Goal: Task Accomplishment & Management: Use online tool/utility

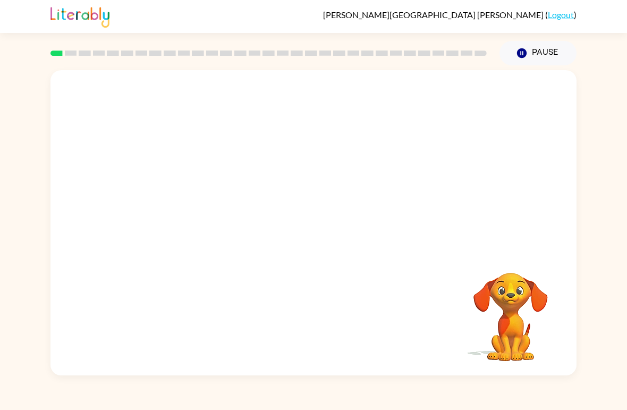
click at [531, 334] on video "Your browser must support playing .mp4 files to use Literably. Please try using…" at bounding box center [510, 309] width 106 height 106
click at [319, 232] on icon "button" at bounding box center [313, 228] width 19 height 19
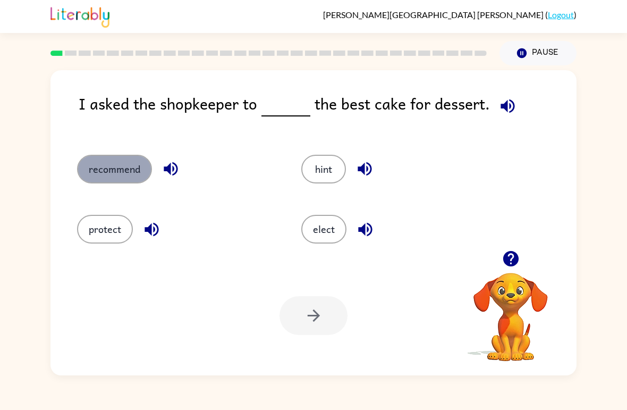
click at [130, 169] on button "recommend" at bounding box center [114, 169] width 75 height 29
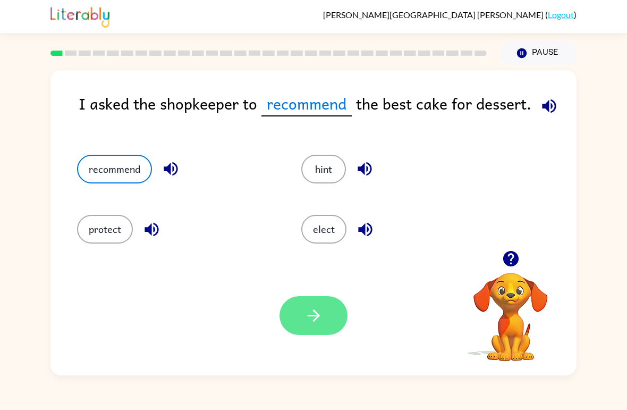
click at [323, 321] on button "button" at bounding box center [313, 315] width 68 height 39
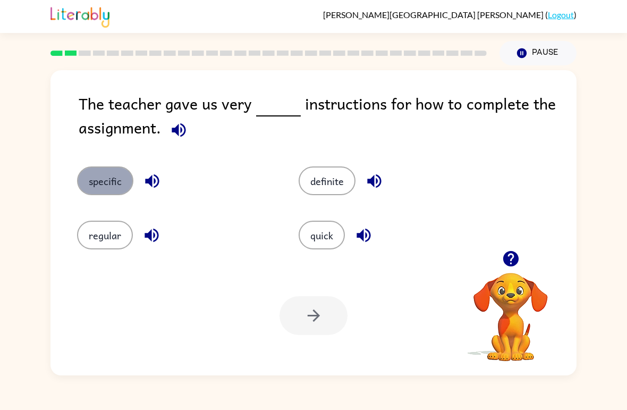
click at [104, 180] on button "specific" at bounding box center [105, 180] width 56 height 29
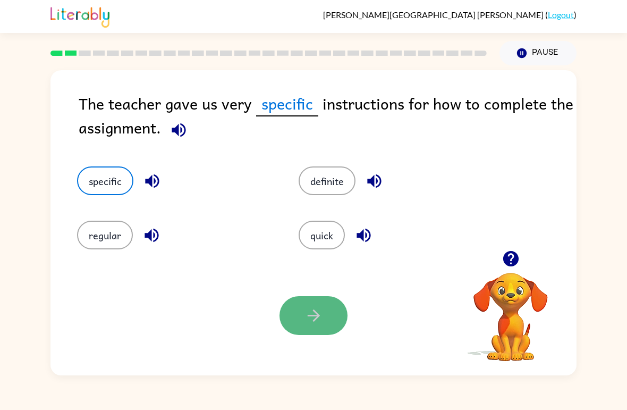
click at [313, 311] on icon "button" at bounding box center [313, 315] width 19 height 19
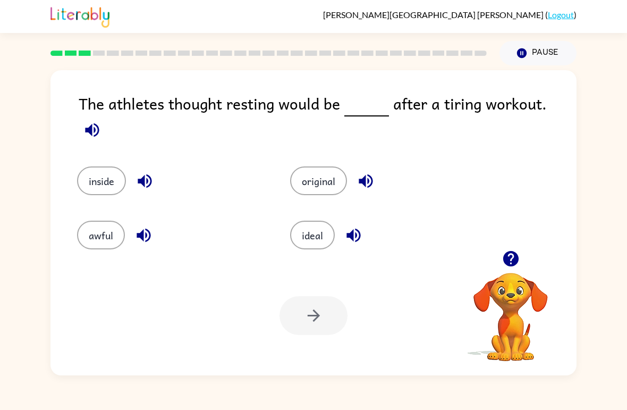
click at [99, 123] on icon "button" at bounding box center [92, 130] width 14 height 14
click at [101, 121] on icon "button" at bounding box center [92, 130] width 19 height 19
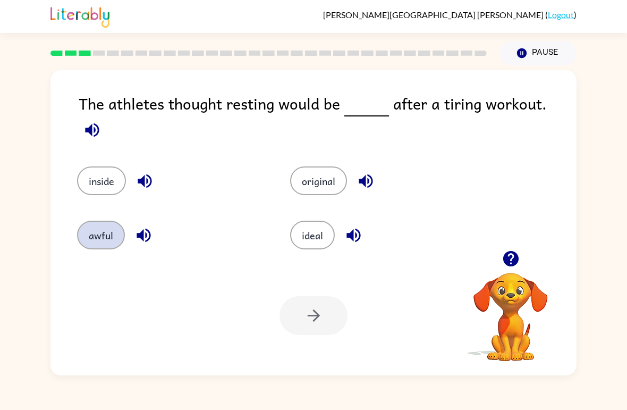
click at [106, 233] on button "awful" at bounding box center [101, 234] width 48 height 29
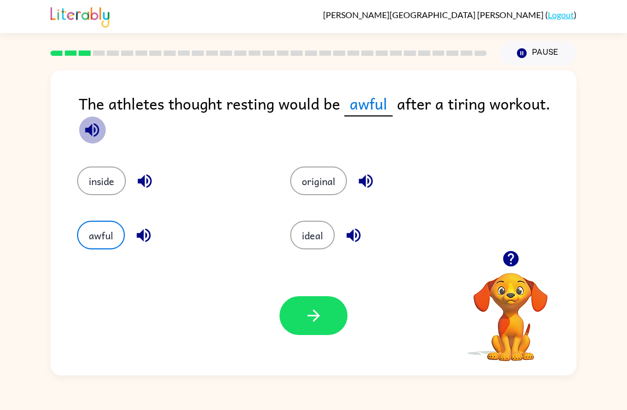
click at [89, 130] on icon "button" at bounding box center [92, 130] width 14 height 14
click at [316, 304] on button "button" at bounding box center [313, 315] width 68 height 39
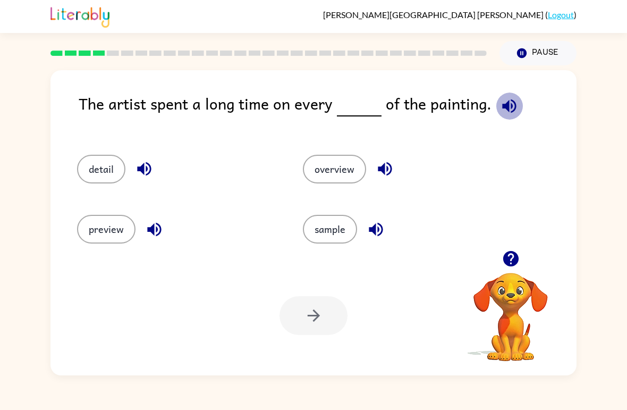
click at [503, 103] on icon "button" at bounding box center [509, 106] width 14 height 14
click at [101, 170] on button "detail" at bounding box center [101, 169] width 48 height 29
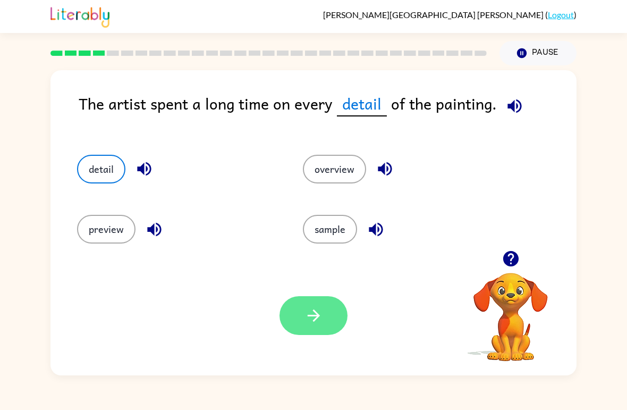
click at [316, 304] on button "button" at bounding box center [313, 315] width 68 height 39
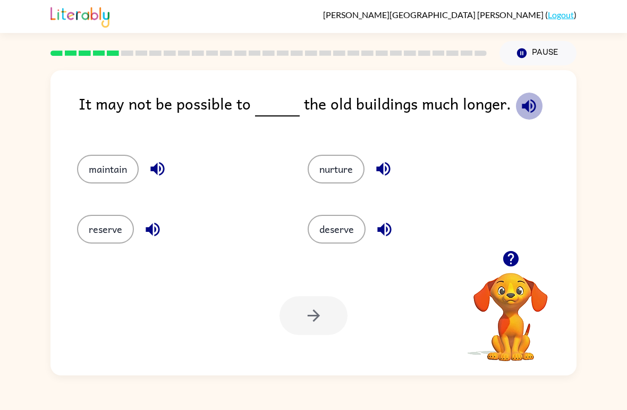
click at [522, 106] on icon "button" at bounding box center [529, 106] width 14 height 14
click at [529, 110] on icon "button" at bounding box center [529, 106] width 14 height 14
click at [527, 109] on icon "button" at bounding box center [529, 106] width 19 height 19
click at [530, 105] on icon "button" at bounding box center [529, 106] width 14 height 14
click at [161, 163] on icon "button" at bounding box center [157, 168] width 19 height 19
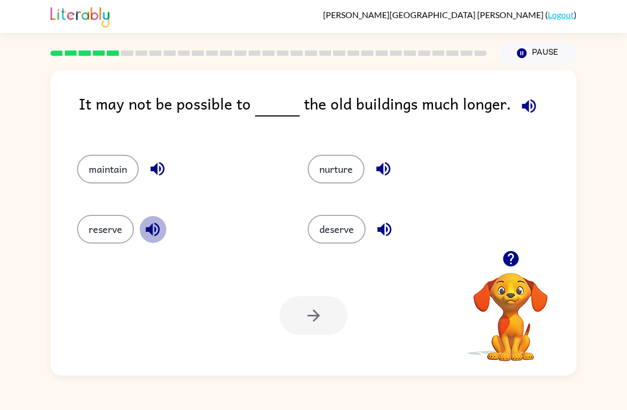
click at [147, 224] on icon "button" at bounding box center [152, 229] width 19 height 19
click at [386, 171] on icon "button" at bounding box center [383, 169] width 14 height 14
click at [389, 235] on icon "button" at bounding box center [384, 229] width 19 height 19
click at [386, 174] on icon "button" at bounding box center [383, 168] width 19 height 19
click at [156, 174] on icon "button" at bounding box center [157, 168] width 19 height 19
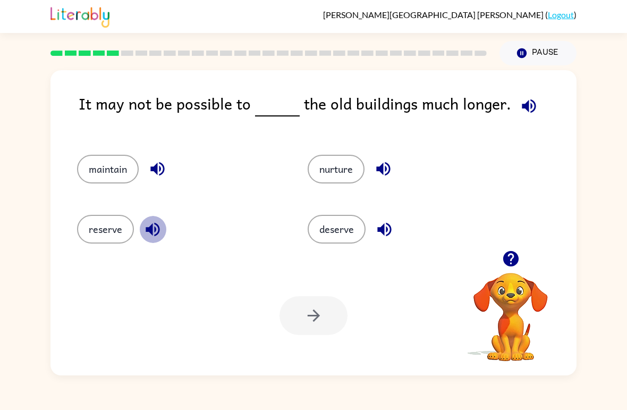
click at [157, 229] on icon "button" at bounding box center [152, 229] width 19 height 19
click at [389, 228] on icon "button" at bounding box center [384, 229] width 19 height 19
click at [151, 228] on icon "button" at bounding box center [153, 229] width 14 height 14
click at [387, 232] on icon "button" at bounding box center [384, 229] width 19 height 19
click at [384, 174] on icon "button" at bounding box center [383, 169] width 14 height 14
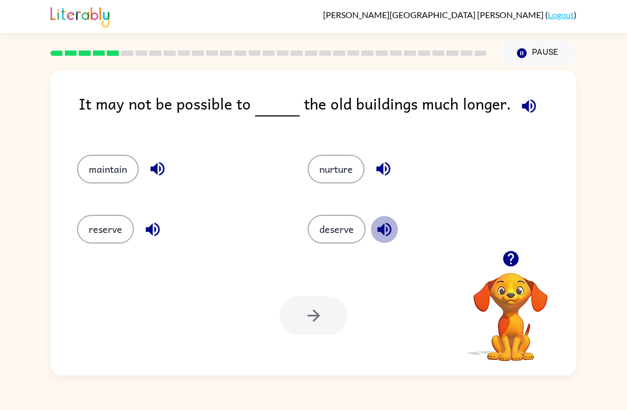
click at [394, 226] on icon "button" at bounding box center [384, 229] width 19 height 19
click at [152, 231] on icon "button" at bounding box center [152, 229] width 19 height 19
click at [122, 229] on button "reserve" at bounding box center [105, 229] width 57 height 29
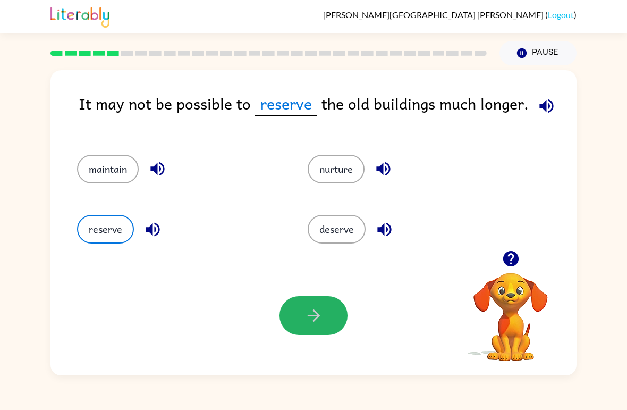
click at [315, 321] on icon "button" at bounding box center [313, 315] width 19 height 19
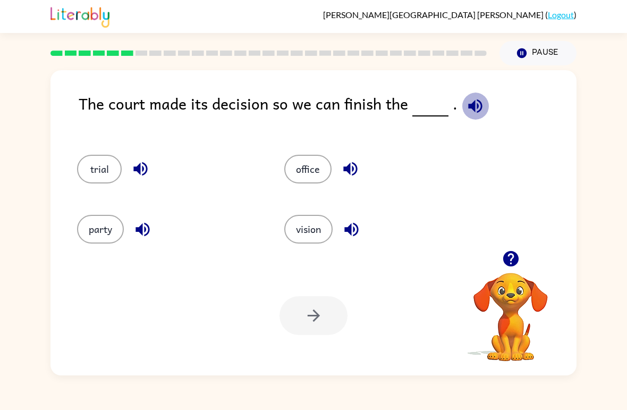
click at [470, 110] on icon "button" at bounding box center [475, 106] width 14 height 14
click at [106, 217] on button "party" at bounding box center [100, 229] width 47 height 29
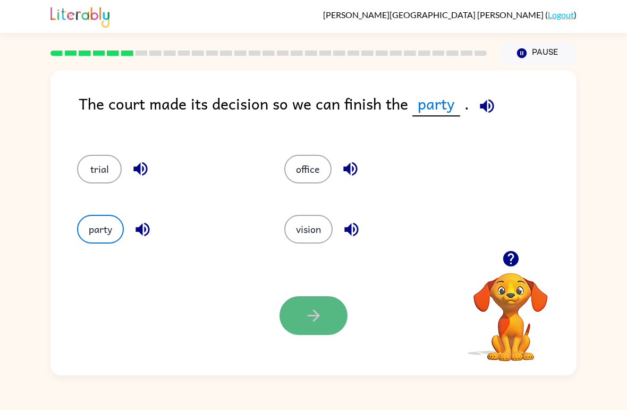
click at [329, 323] on button "button" at bounding box center [313, 315] width 68 height 39
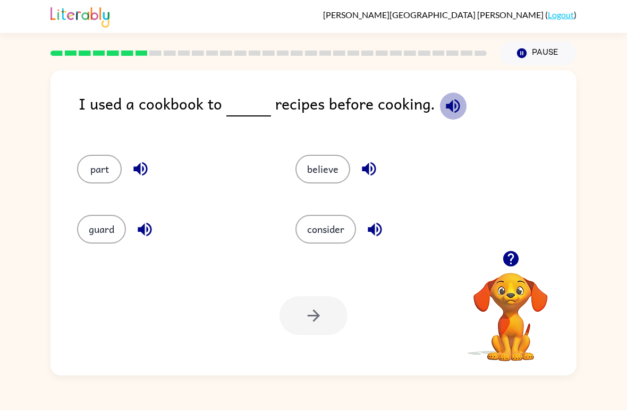
click at [448, 108] on icon "button" at bounding box center [453, 106] width 19 height 19
click at [446, 105] on icon "button" at bounding box center [453, 106] width 14 height 14
click at [106, 170] on button "part" at bounding box center [99, 169] width 45 height 29
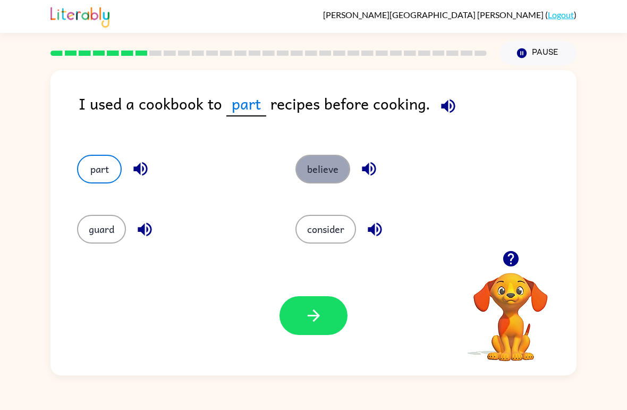
click at [318, 178] on button "believe" at bounding box center [322, 169] width 55 height 29
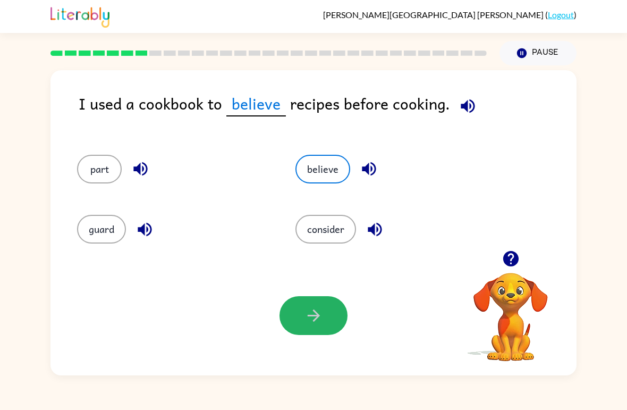
click at [313, 330] on button "button" at bounding box center [313, 315] width 68 height 39
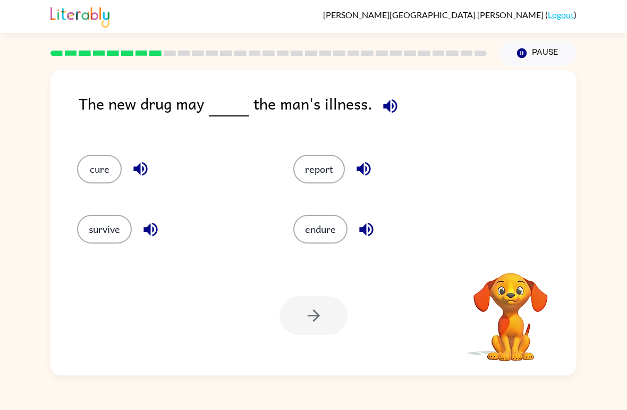
click at [546, 303] on video "Your browser must support playing .mp4 files to use Literably. Please try using…" at bounding box center [510, 309] width 106 height 106
click at [362, 220] on icon "button" at bounding box center [366, 229] width 19 height 19
click at [370, 232] on icon "button" at bounding box center [366, 229] width 19 height 19
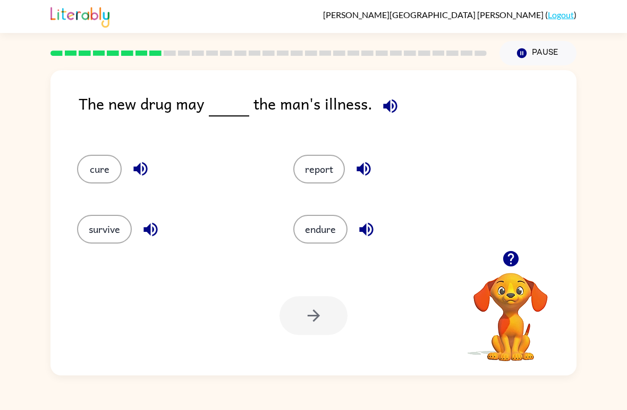
click at [370, 232] on icon "button" at bounding box center [366, 229] width 19 height 19
click at [367, 174] on icon "button" at bounding box center [363, 168] width 19 height 19
click at [150, 231] on icon "button" at bounding box center [150, 229] width 14 height 14
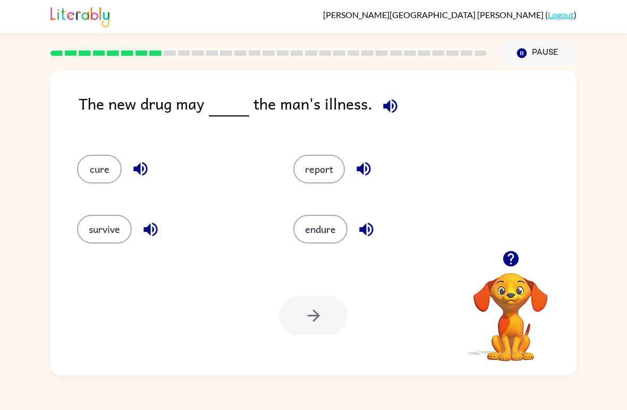
click at [150, 231] on icon "button" at bounding box center [150, 229] width 14 height 14
click at [143, 166] on icon "button" at bounding box center [140, 168] width 19 height 19
click at [386, 112] on icon "button" at bounding box center [390, 106] width 14 height 14
click at [108, 228] on button "survive" at bounding box center [104, 229] width 55 height 29
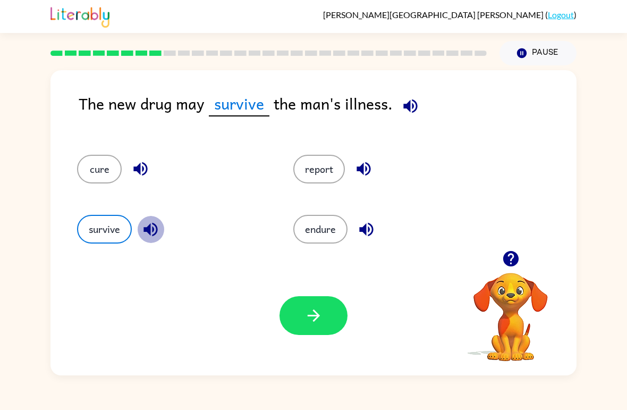
click at [156, 223] on icon "button" at bounding box center [150, 229] width 19 height 19
click at [314, 316] on icon "button" at bounding box center [313, 315] width 12 height 12
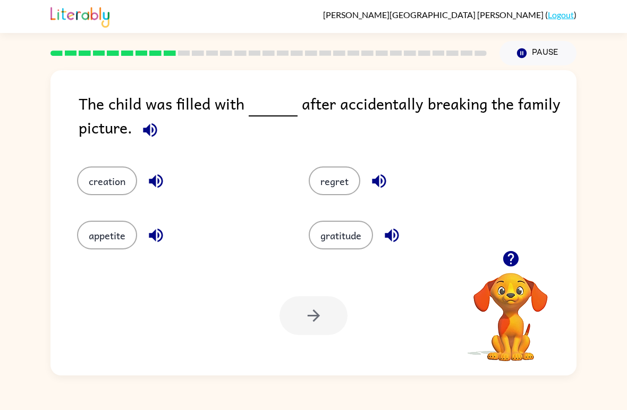
click at [152, 185] on icon "button" at bounding box center [156, 181] width 19 height 19
click at [103, 183] on button "creation" at bounding box center [107, 180] width 60 height 29
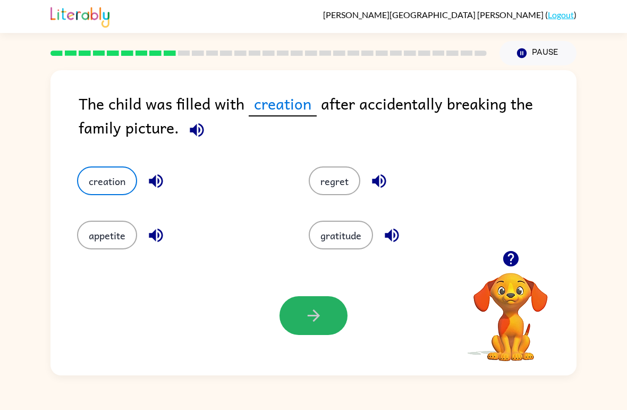
click at [329, 317] on button "button" at bounding box center [313, 315] width 68 height 39
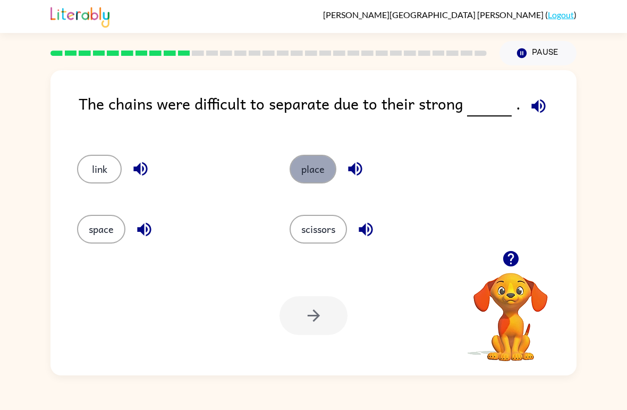
click at [320, 177] on button "place" at bounding box center [312, 169] width 47 height 29
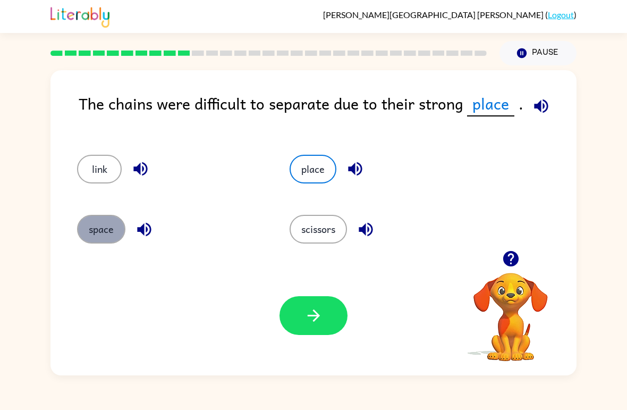
click at [105, 229] on button "space" at bounding box center [101, 229] width 48 height 29
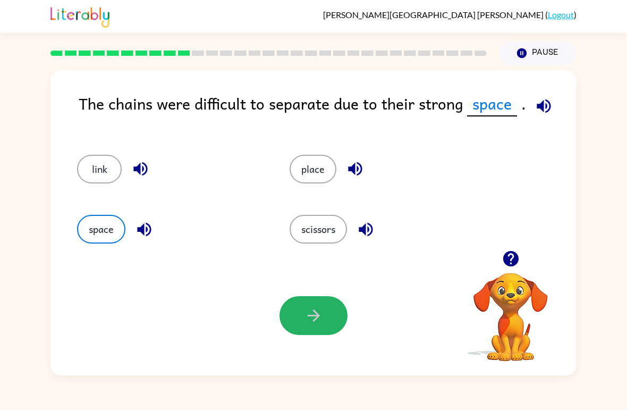
click at [310, 330] on button "button" at bounding box center [313, 315] width 68 height 39
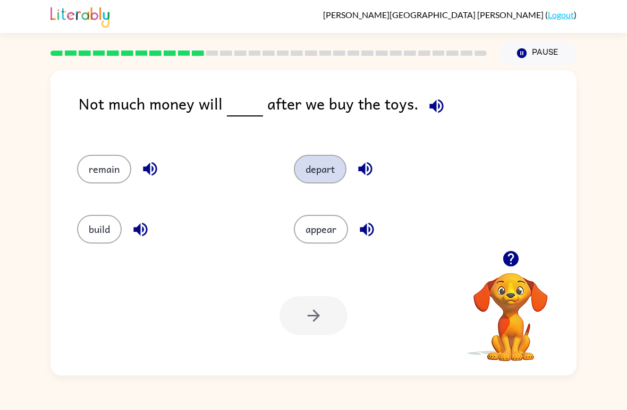
click at [328, 171] on button "depart" at bounding box center [320, 169] width 53 height 29
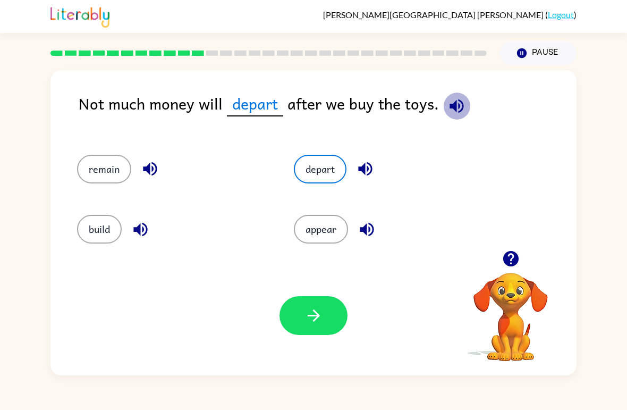
click at [452, 106] on icon "button" at bounding box center [456, 106] width 14 height 14
click at [89, 232] on button "build" at bounding box center [99, 229] width 45 height 29
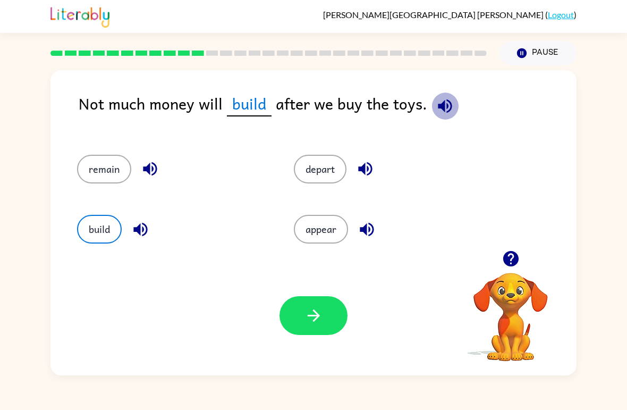
click at [439, 110] on icon "button" at bounding box center [445, 106] width 14 height 14
click at [118, 172] on button "remain" at bounding box center [104, 169] width 54 height 29
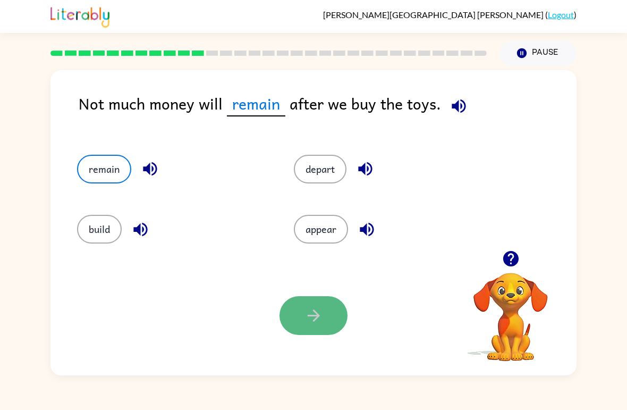
click at [318, 317] on icon "button" at bounding box center [313, 315] width 12 height 12
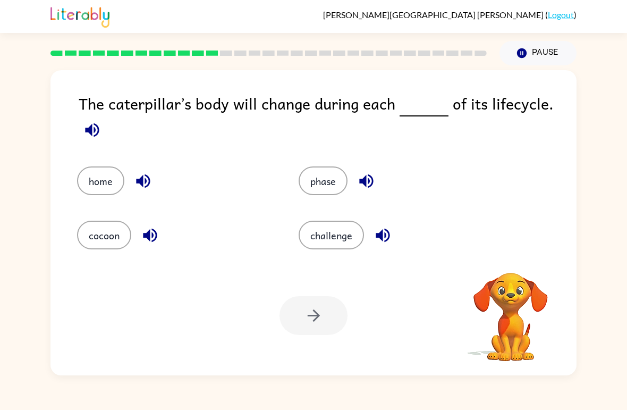
click at [318, 316] on div at bounding box center [313, 315] width 68 height 39
click at [317, 289] on div "Your browser must support playing .mp4 files to use Literably. Please try using…" at bounding box center [313, 316] width 526 height 120
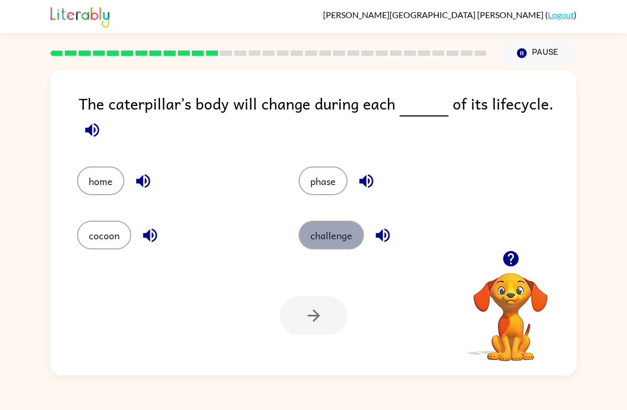
click at [320, 242] on button "challenge" at bounding box center [331, 234] width 65 height 29
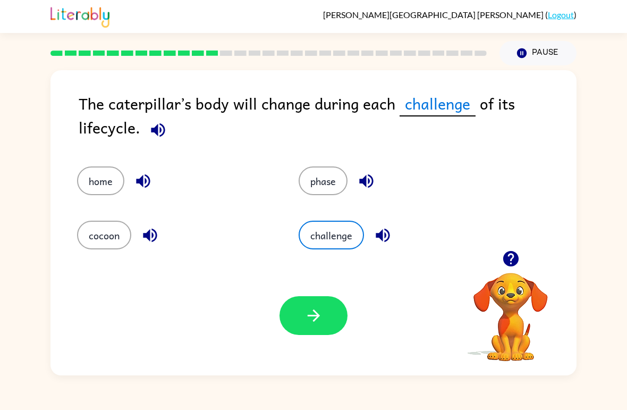
click at [476, 110] on div "The caterpillar’s body will change during each challenge of its lifecycle." at bounding box center [328, 118] width 498 height 54
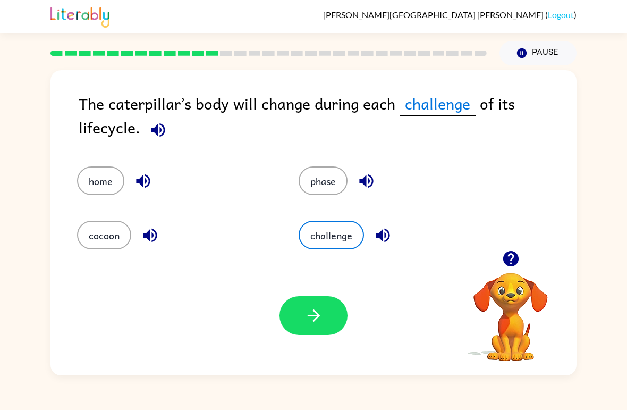
click at [476, 110] on div "The caterpillar’s body will change during each challenge of its lifecycle." at bounding box center [328, 118] width 498 height 54
click at [455, 200] on div "phase" at bounding box center [389, 173] width 222 height 54
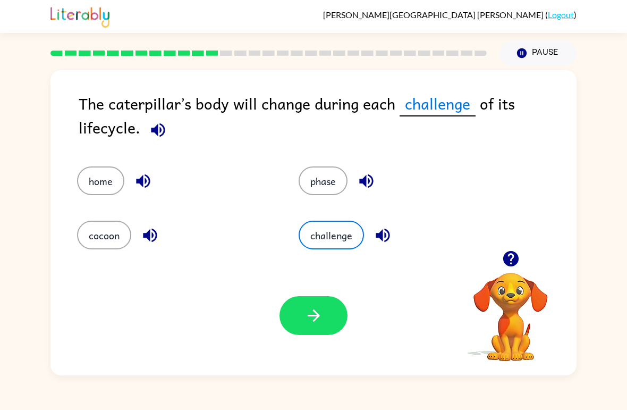
click at [455, 200] on div "phase" at bounding box center [389, 173] width 222 height 54
click at [312, 315] on icon "button" at bounding box center [313, 315] width 19 height 19
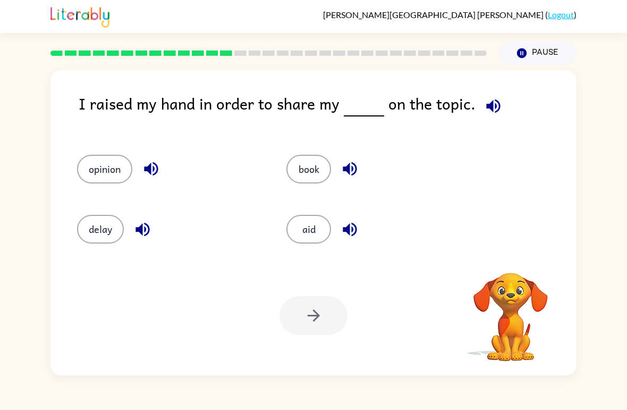
click at [312, 315] on div at bounding box center [313, 315] width 68 height 39
click at [314, 161] on button "book" at bounding box center [308, 169] width 45 height 29
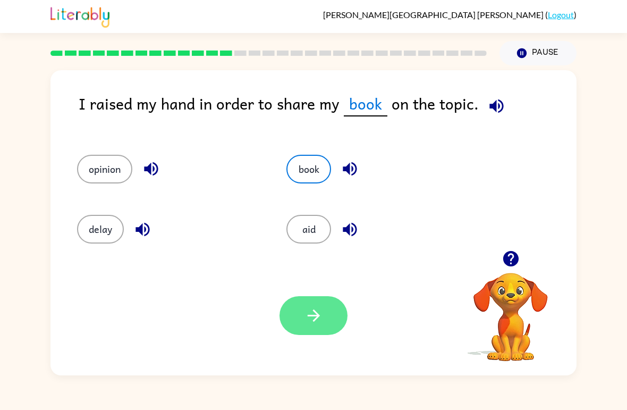
click at [302, 301] on button "button" at bounding box center [313, 315] width 68 height 39
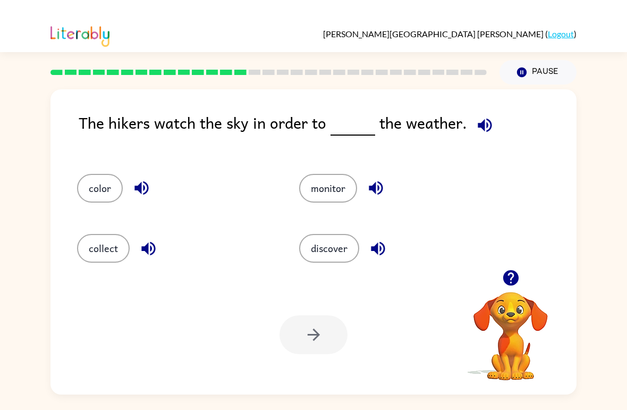
click at [296, 354] on div "Your browser must support playing .mp4 files to use Literably. Please try using…" at bounding box center [313, 316] width 526 height 120
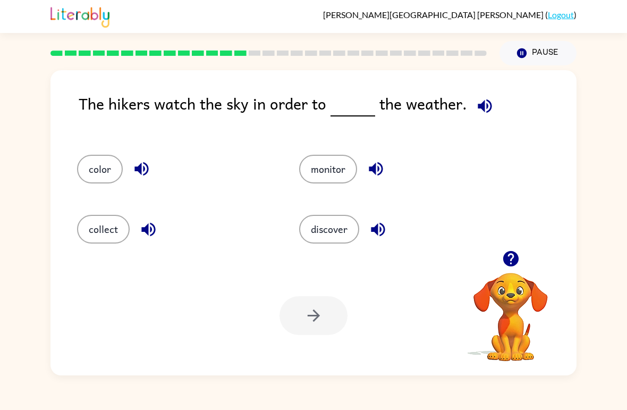
click at [487, 107] on icon "button" at bounding box center [485, 106] width 14 height 14
click at [337, 168] on button "monitor" at bounding box center [328, 169] width 58 height 29
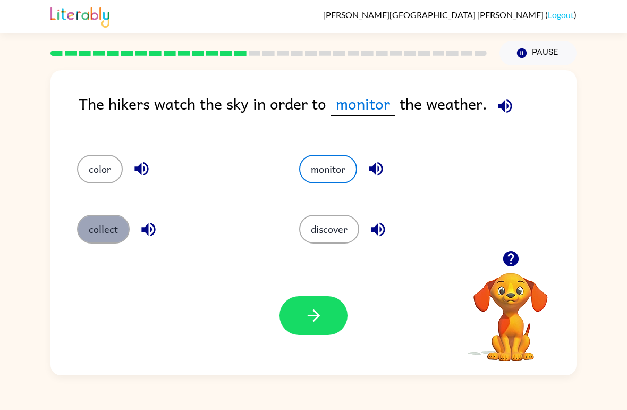
click at [97, 218] on button "collect" at bounding box center [103, 229] width 53 height 29
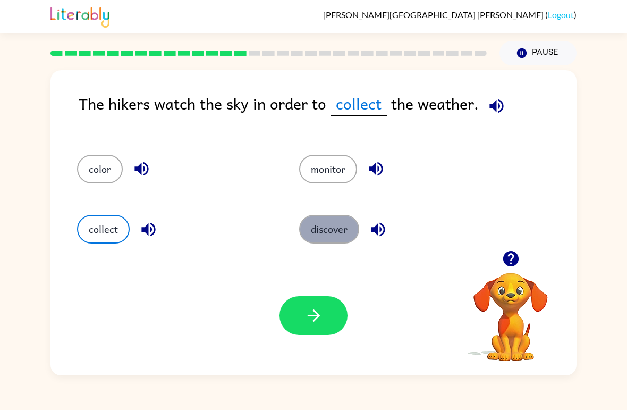
click at [328, 222] on button "discover" at bounding box center [329, 229] width 60 height 29
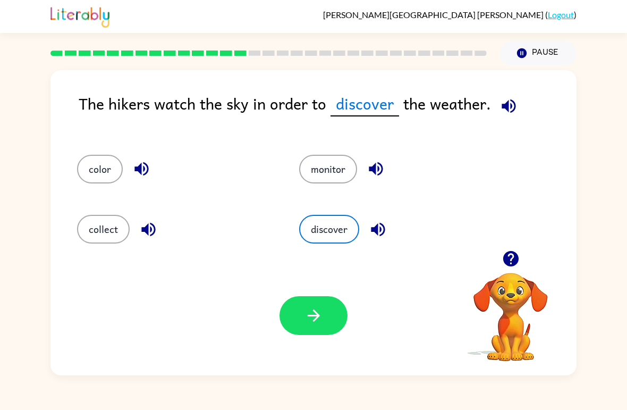
click at [374, 362] on div "Your browser must support playing .mp4 files to use Literably. Please try using…" at bounding box center [313, 316] width 526 height 120
click at [519, 343] on video "Your browser must support playing .mp4 files to use Literably. Please try using…" at bounding box center [510, 309] width 106 height 106
click at [447, 312] on div "Your browser must support playing .mp4 files to use Literably. Please try using…" at bounding box center [313, 316] width 526 height 120
click at [339, 311] on button "button" at bounding box center [313, 315] width 68 height 39
click at [339, 311] on div at bounding box center [313, 315] width 68 height 39
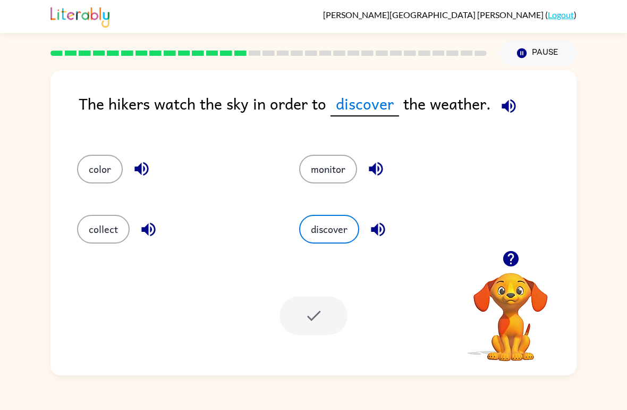
click at [339, 311] on div at bounding box center [313, 315] width 68 height 39
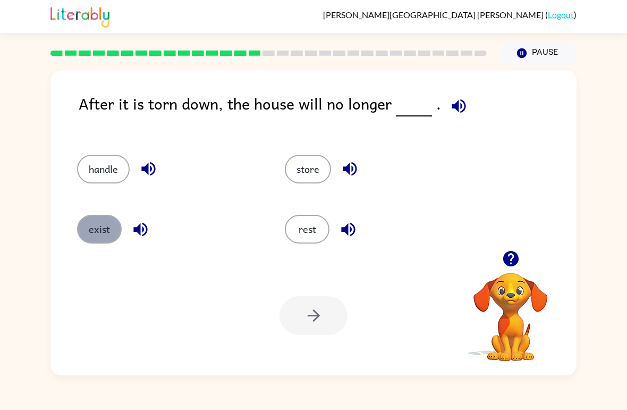
click at [103, 219] on button "exist" at bounding box center [99, 229] width 45 height 29
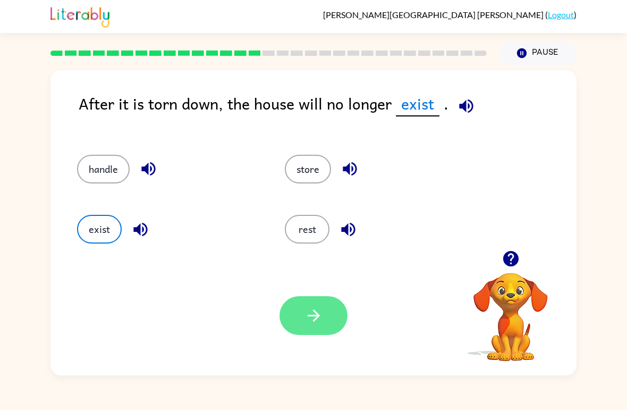
click at [320, 313] on icon "button" at bounding box center [313, 315] width 19 height 19
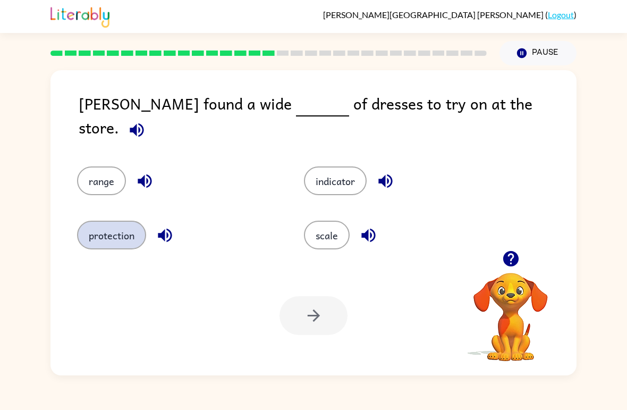
click at [119, 223] on button "protection" at bounding box center [111, 234] width 69 height 29
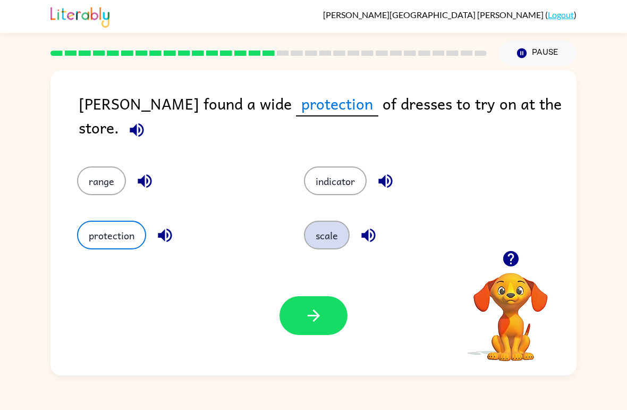
click at [338, 223] on button "scale" at bounding box center [327, 234] width 46 height 29
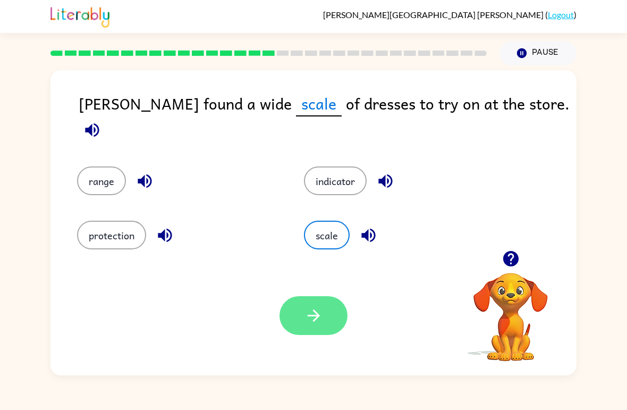
click at [303, 310] on button "button" at bounding box center [313, 315] width 68 height 39
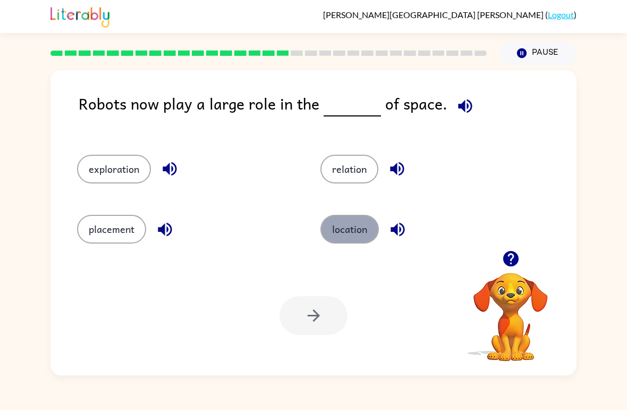
click at [361, 226] on button "location" at bounding box center [349, 229] width 58 height 29
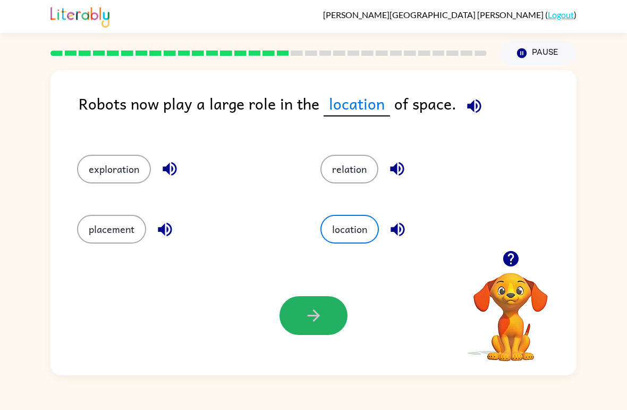
click at [317, 314] on icon "button" at bounding box center [313, 315] width 12 height 12
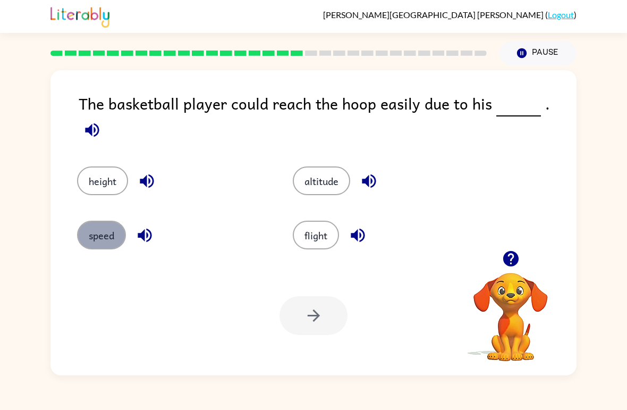
click at [114, 222] on button "speed" at bounding box center [101, 234] width 49 height 29
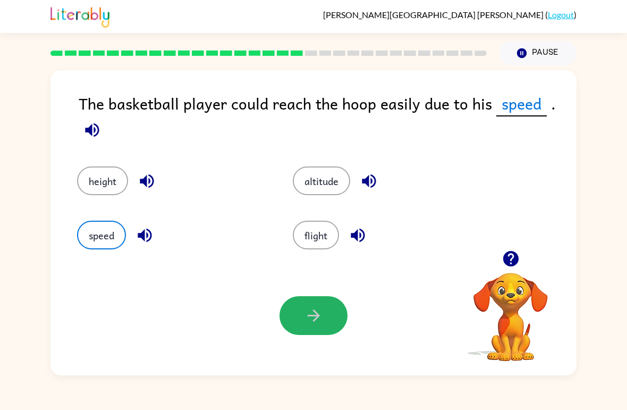
click at [294, 312] on button "button" at bounding box center [313, 315] width 68 height 39
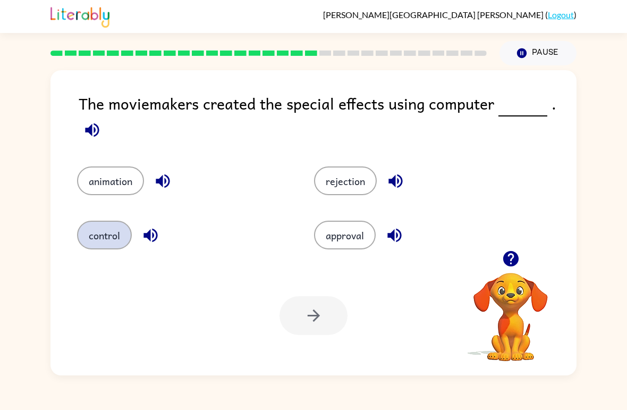
click at [124, 230] on button "control" at bounding box center [104, 234] width 55 height 29
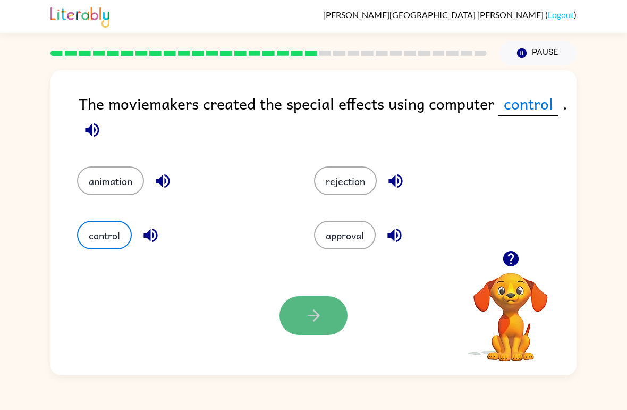
click at [340, 315] on button "button" at bounding box center [313, 315] width 68 height 39
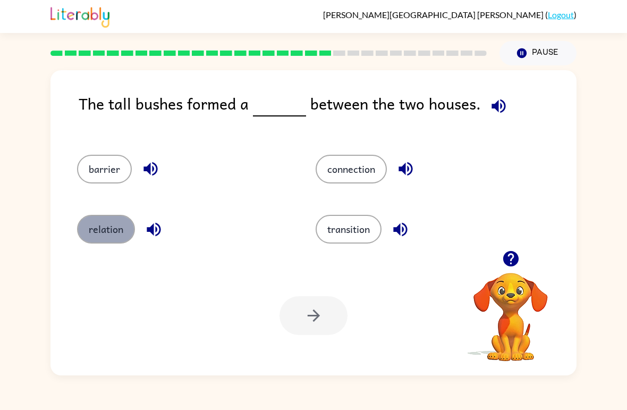
click at [115, 222] on button "relation" at bounding box center [106, 229] width 58 height 29
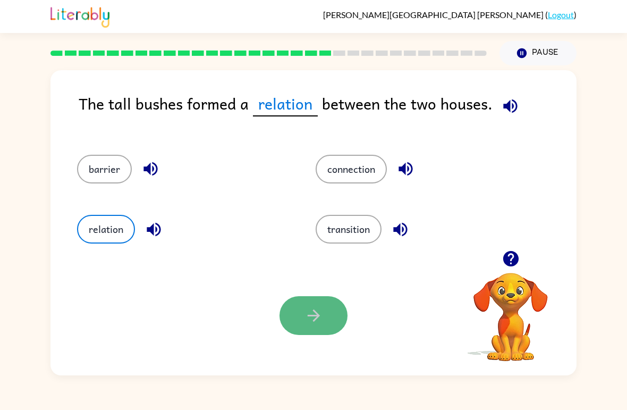
click at [300, 308] on button "button" at bounding box center [313, 315] width 68 height 39
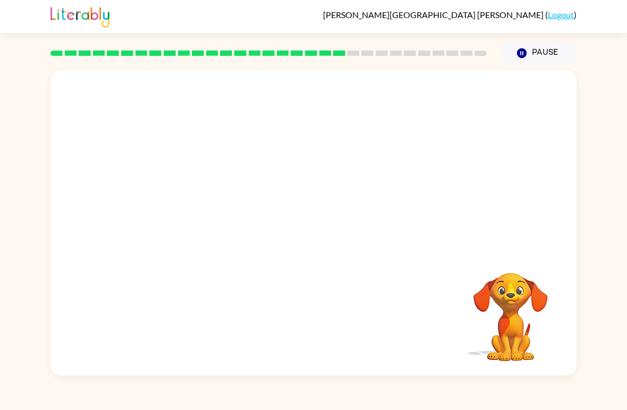
click at [218, 215] on video "Your browser must support playing .mp4 files to use Literably. Please try using…" at bounding box center [313, 160] width 526 height 180
click at [312, 233] on div at bounding box center [313, 228] width 68 height 39
click at [316, 234] on icon "button" at bounding box center [313, 228] width 19 height 19
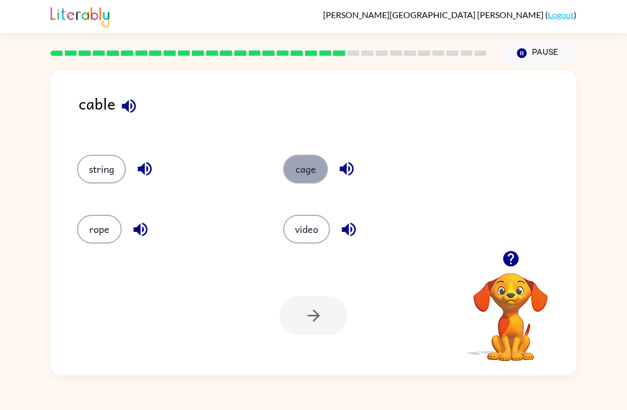
click at [312, 169] on button "cage" at bounding box center [305, 169] width 45 height 29
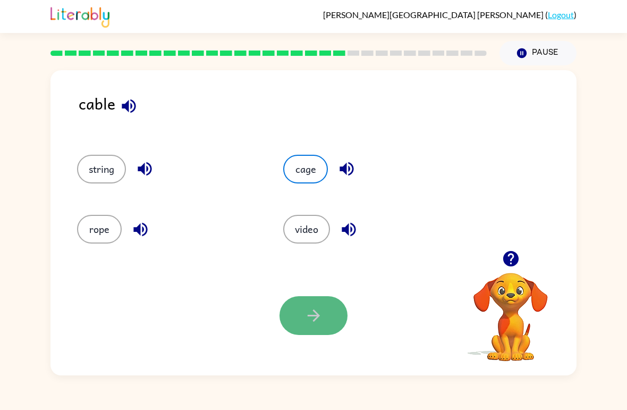
click at [312, 316] on icon "button" at bounding box center [313, 315] width 12 height 12
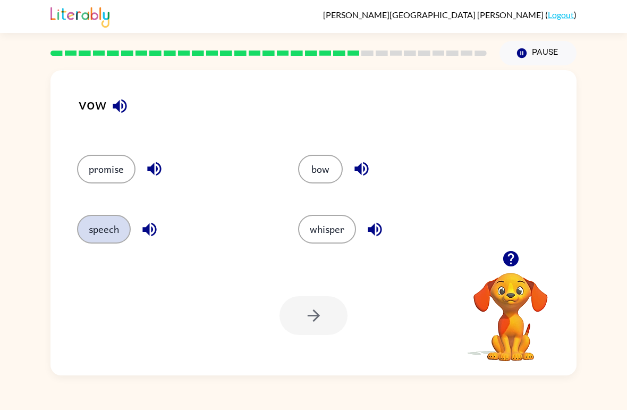
click at [95, 221] on button "speech" at bounding box center [104, 229] width 54 height 29
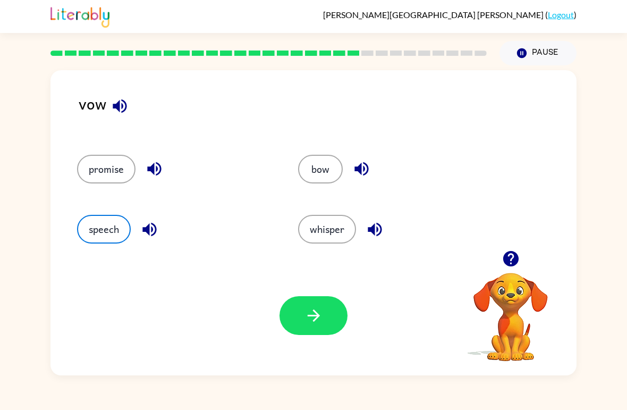
click at [326, 331] on button "button" at bounding box center [313, 315] width 68 height 39
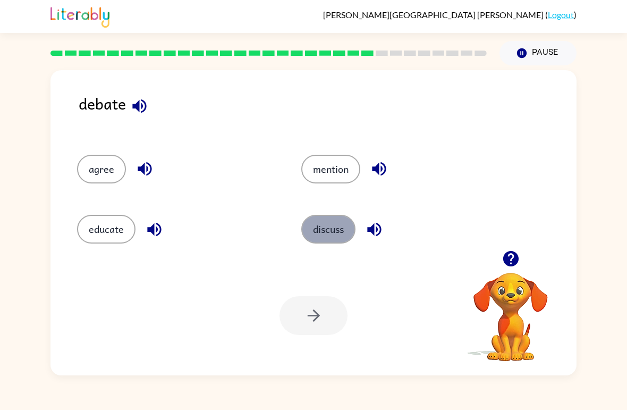
click at [342, 227] on button "discuss" at bounding box center [328, 229] width 54 height 29
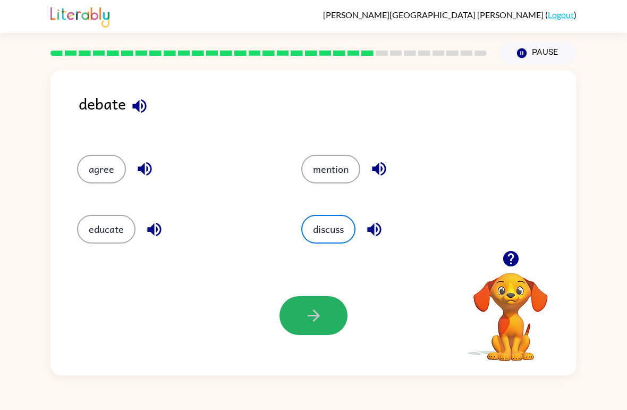
click at [326, 327] on button "button" at bounding box center [313, 315] width 68 height 39
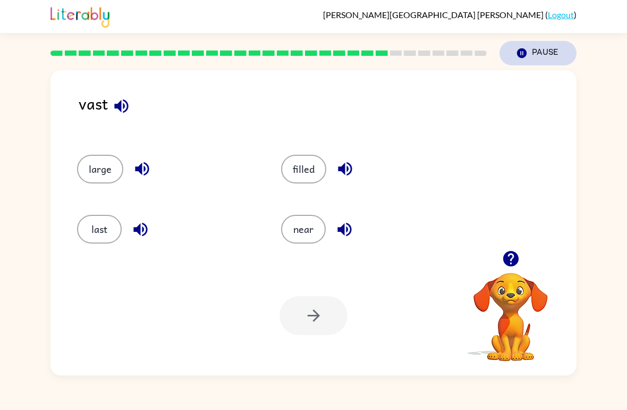
click at [532, 56] on button "Pause Pause" at bounding box center [537, 53] width 77 height 24
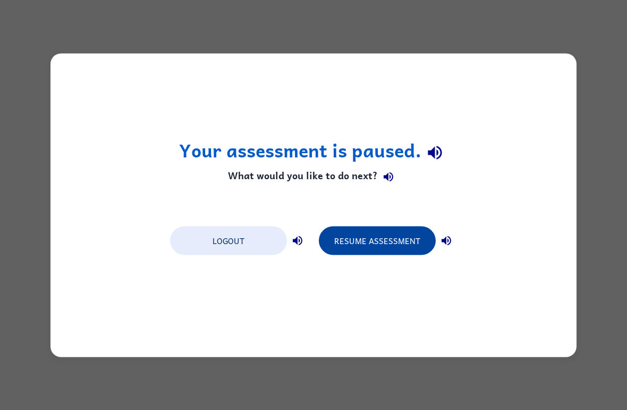
click at [387, 248] on button "Resume Assessment" at bounding box center [377, 240] width 117 height 29
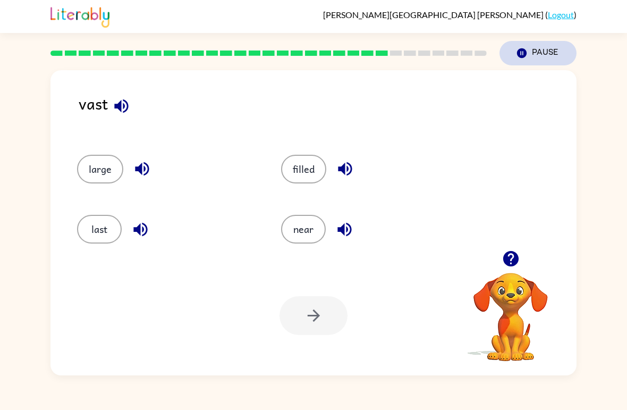
click at [563, 49] on button "Pause Pause" at bounding box center [537, 53] width 77 height 24
